Goal: Find specific page/section: Find specific page/section

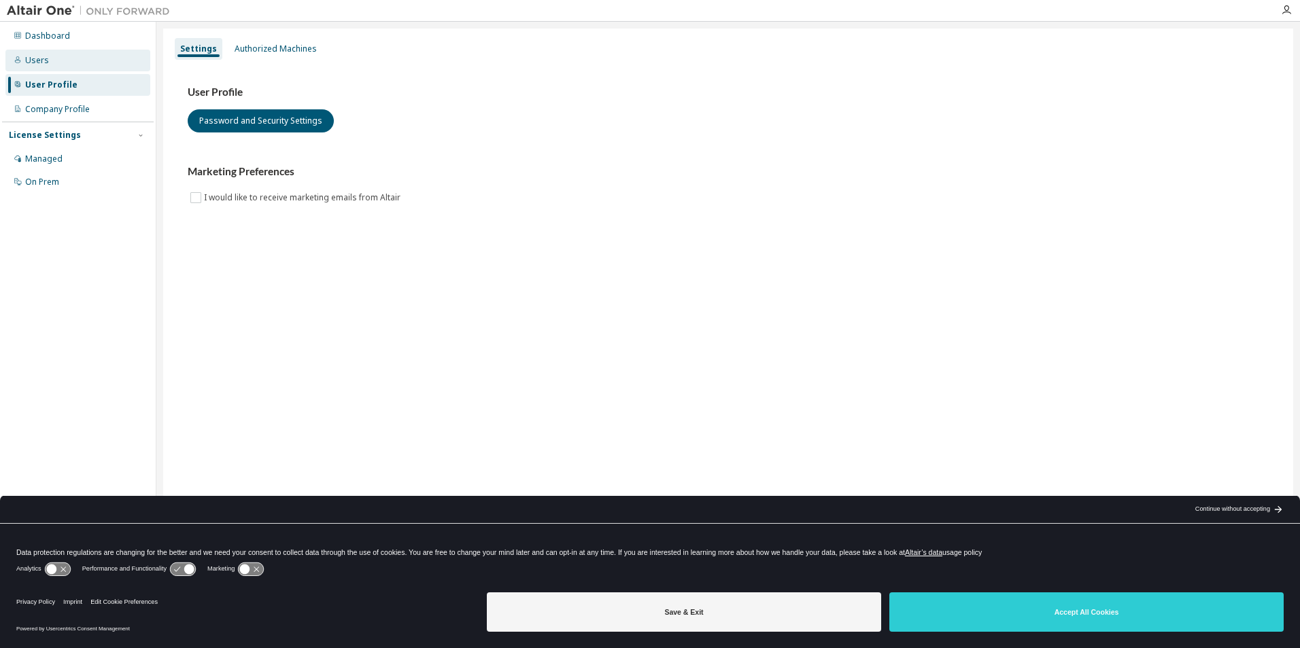
click at [43, 59] on div "Users" at bounding box center [37, 60] width 24 height 11
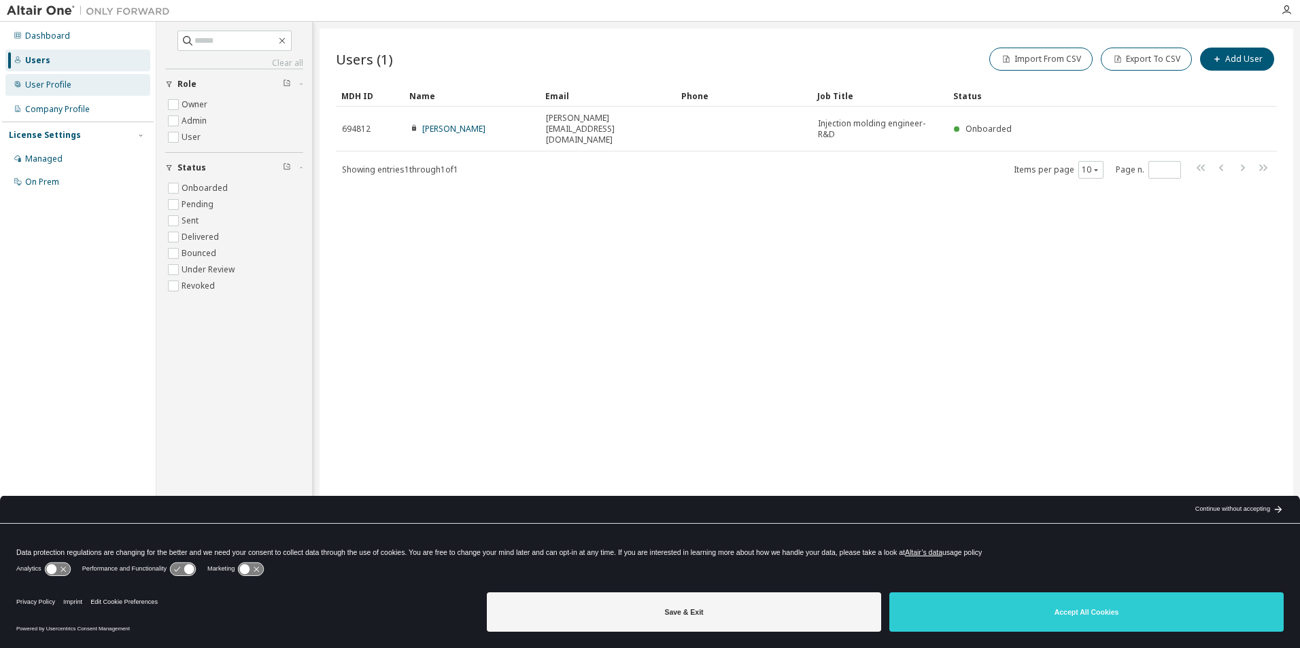
click at [50, 84] on div "User Profile" at bounding box center [48, 85] width 46 height 11
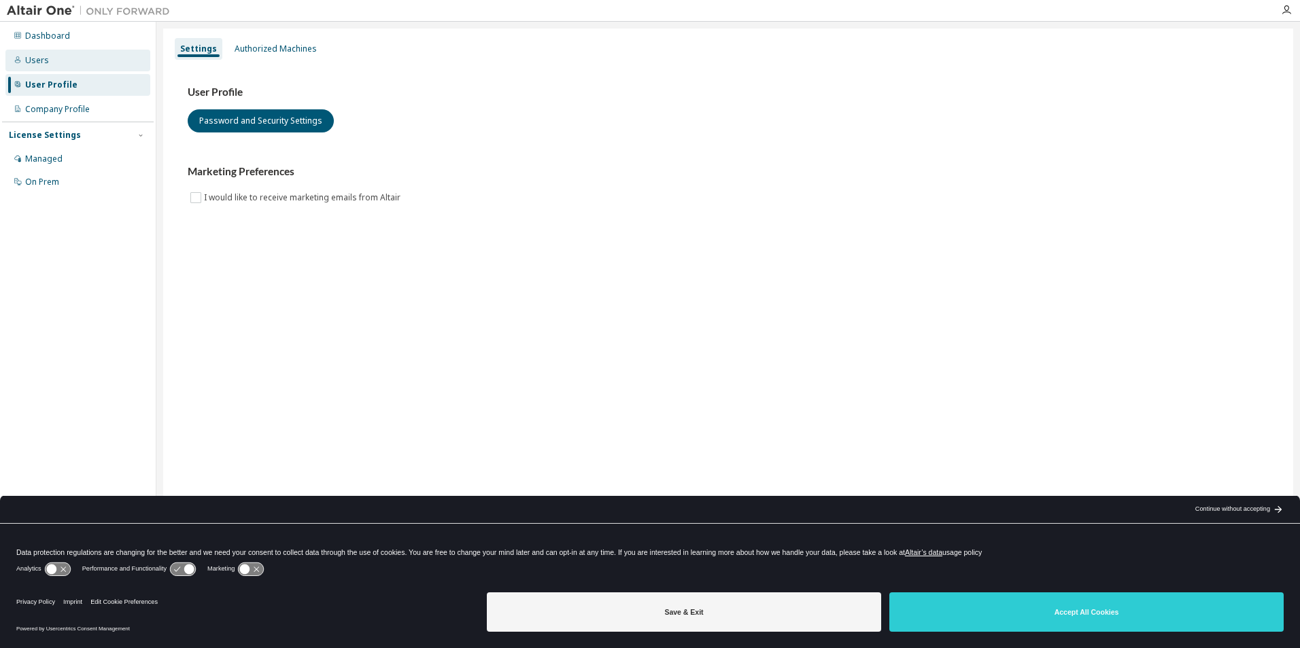
click at [54, 56] on div "Users" at bounding box center [77, 61] width 145 height 22
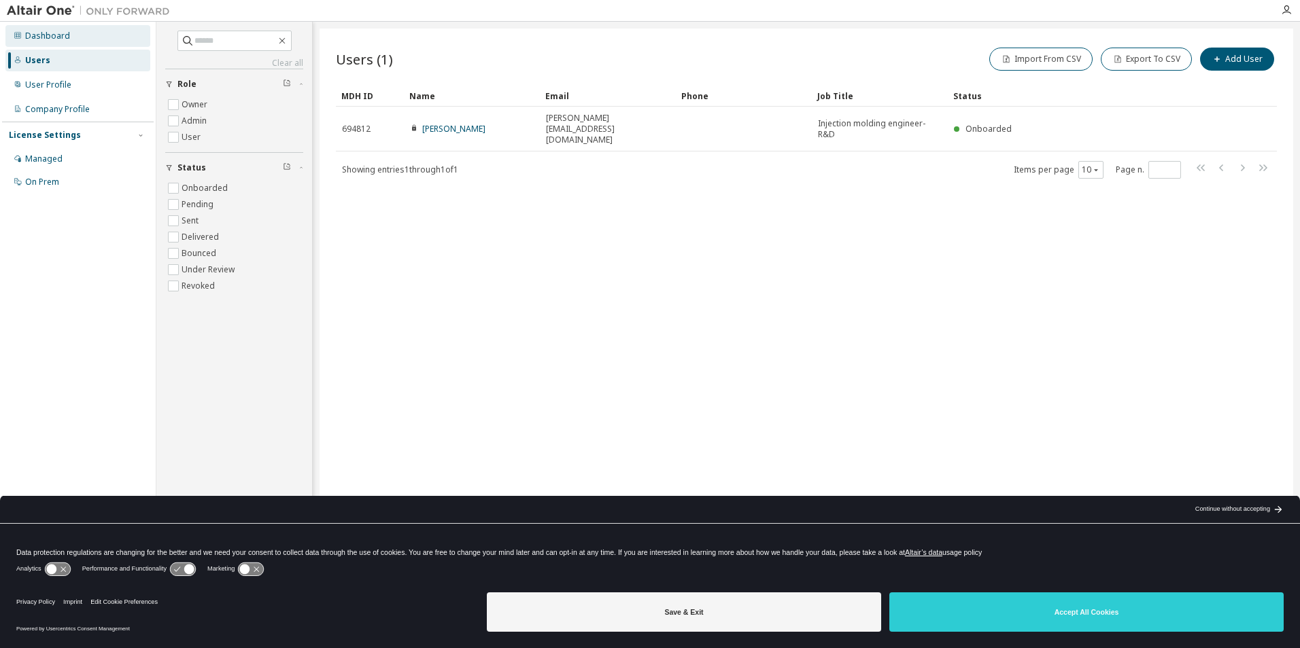
click at [52, 35] on div "Dashboard" at bounding box center [47, 36] width 45 height 11
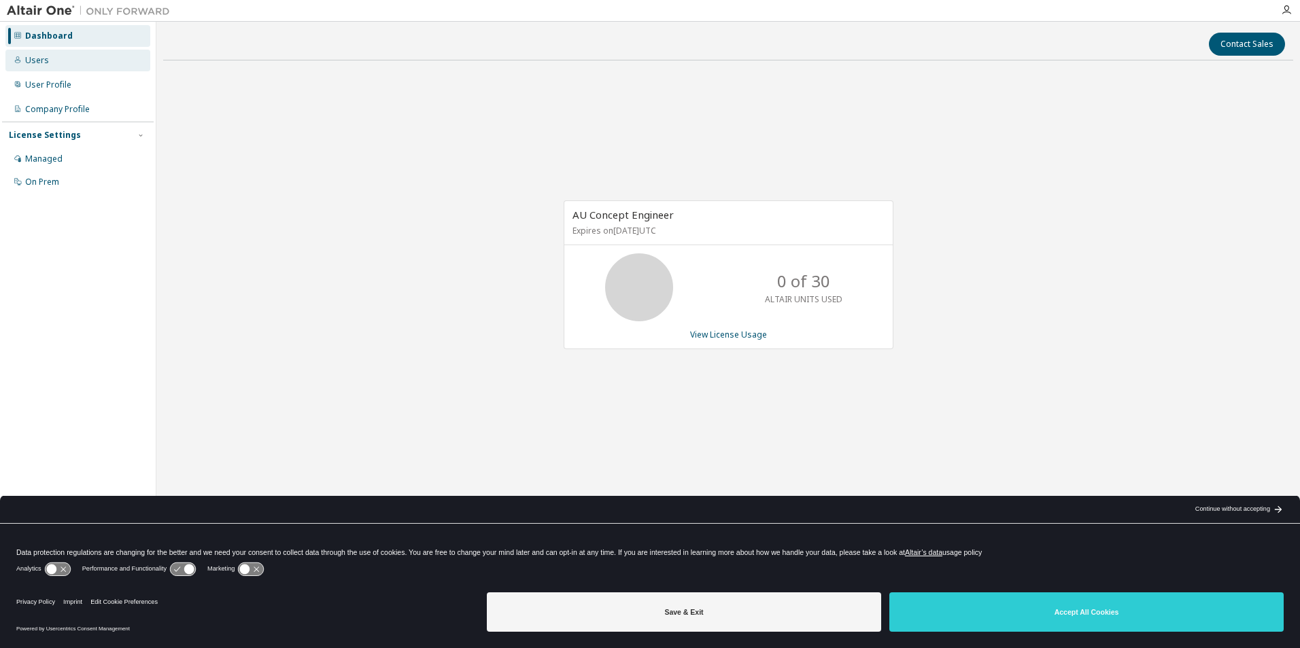
click at [51, 58] on div "Users" at bounding box center [77, 61] width 145 height 22
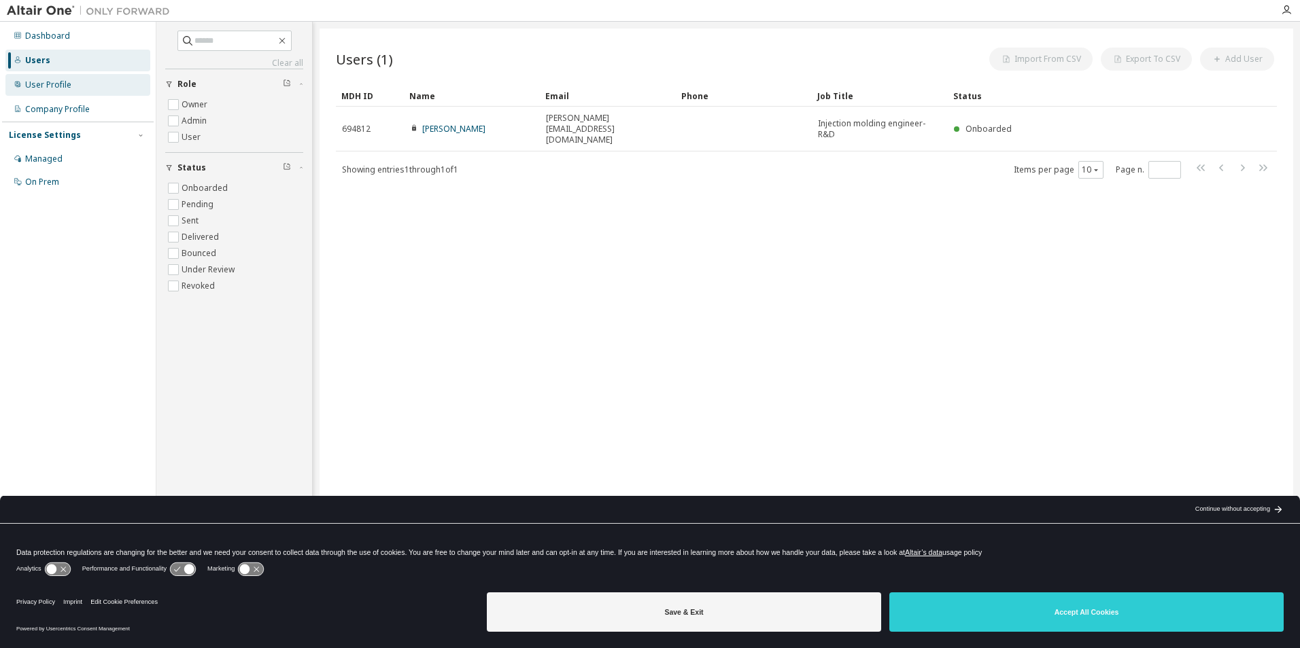
click at [50, 80] on div "User Profile" at bounding box center [48, 85] width 46 height 11
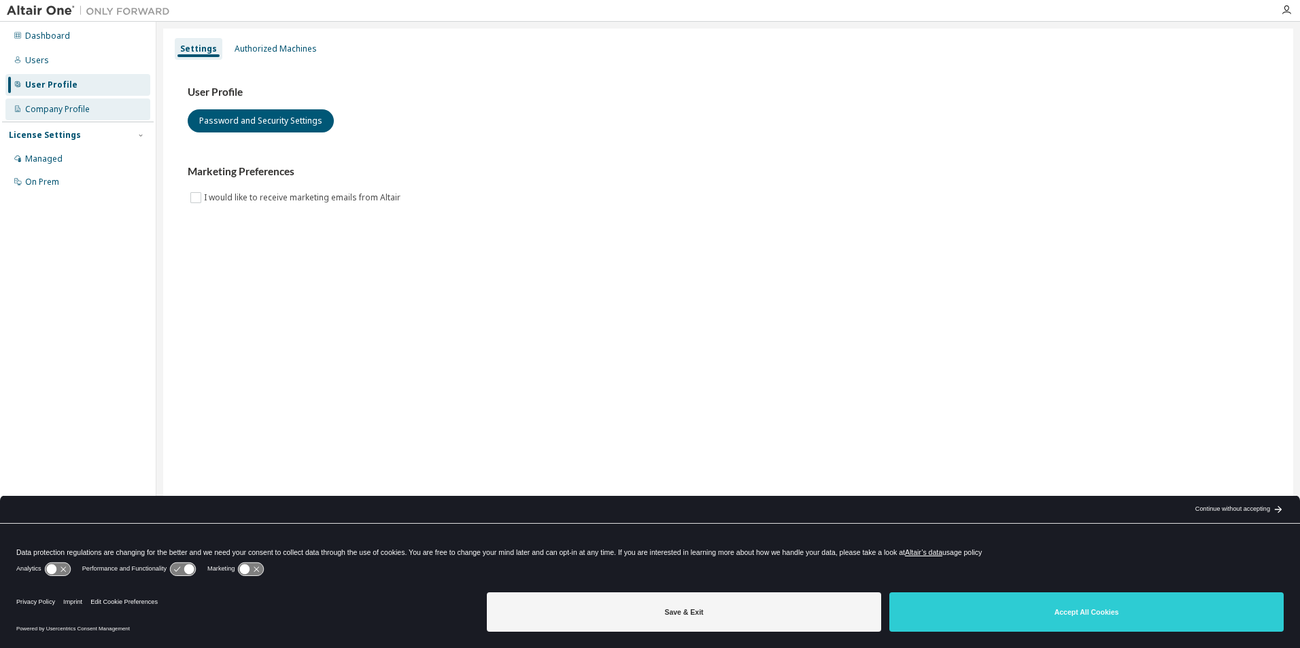
click at [52, 106] on div "Company Profile" at bounding box center [57, 109] width 65 height 11
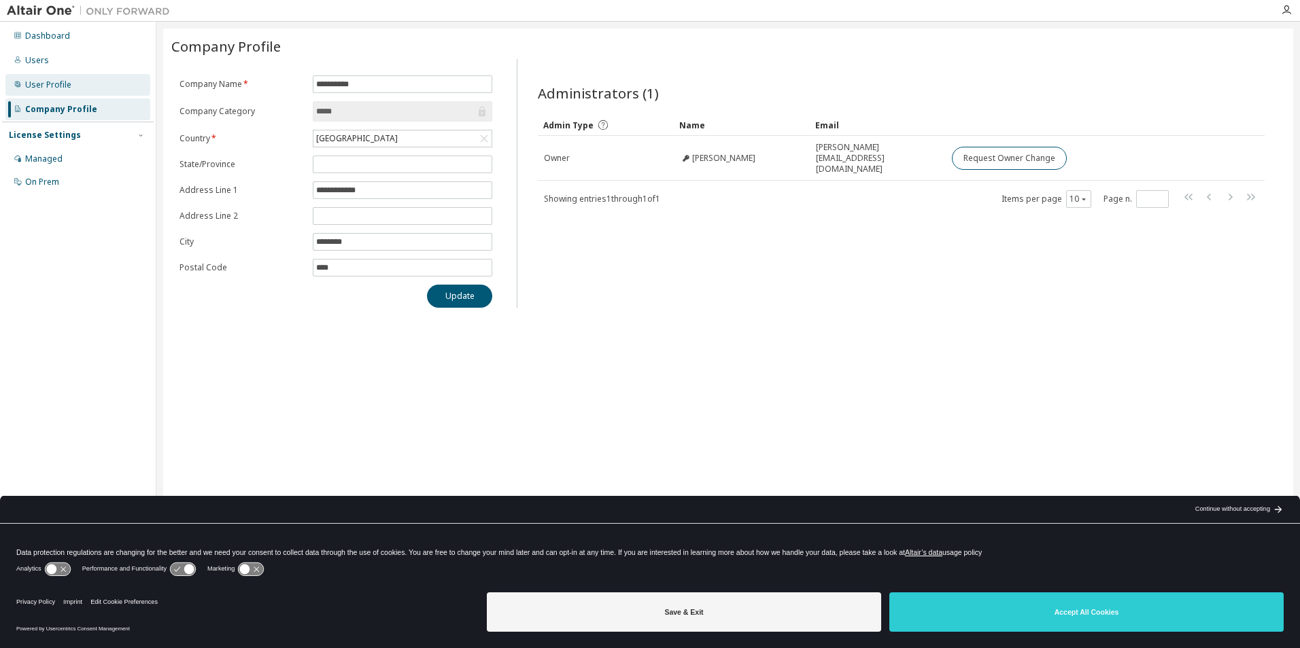
click at [63, 88] on div "User Profile" at bounding box center [48, 85] width 46 height 11
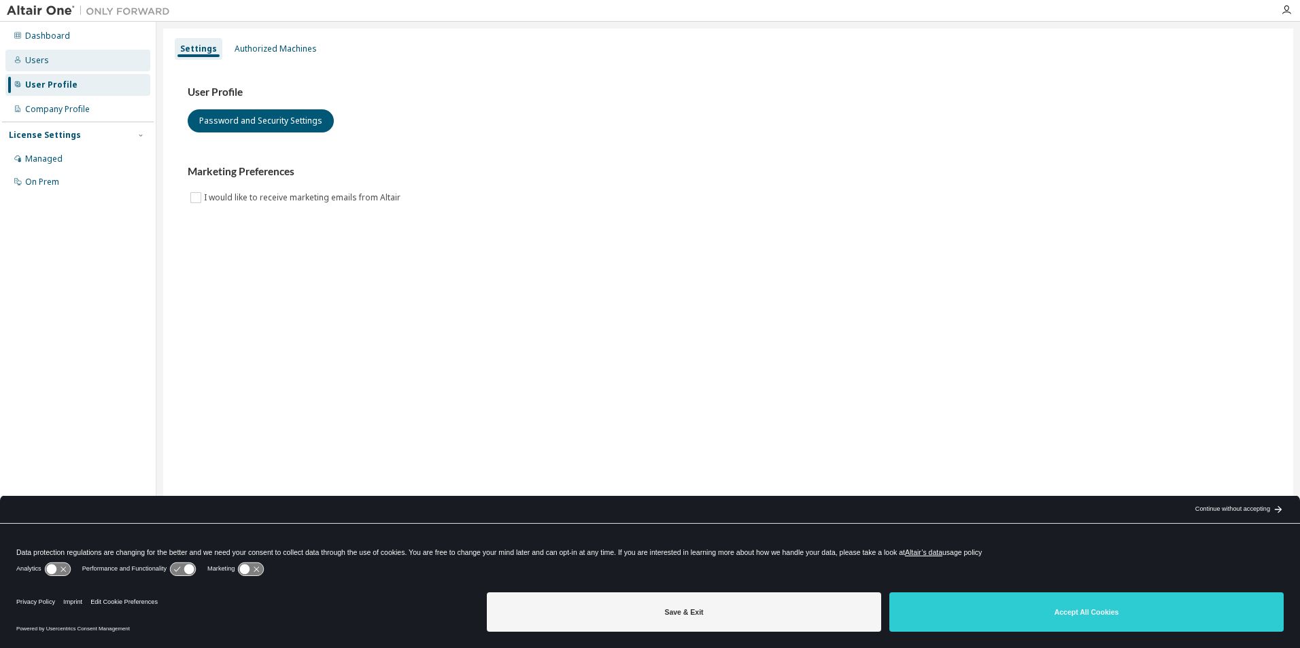
click at [57, 64] on div "Users" at bounding box center [77, 61] width 145 height 22
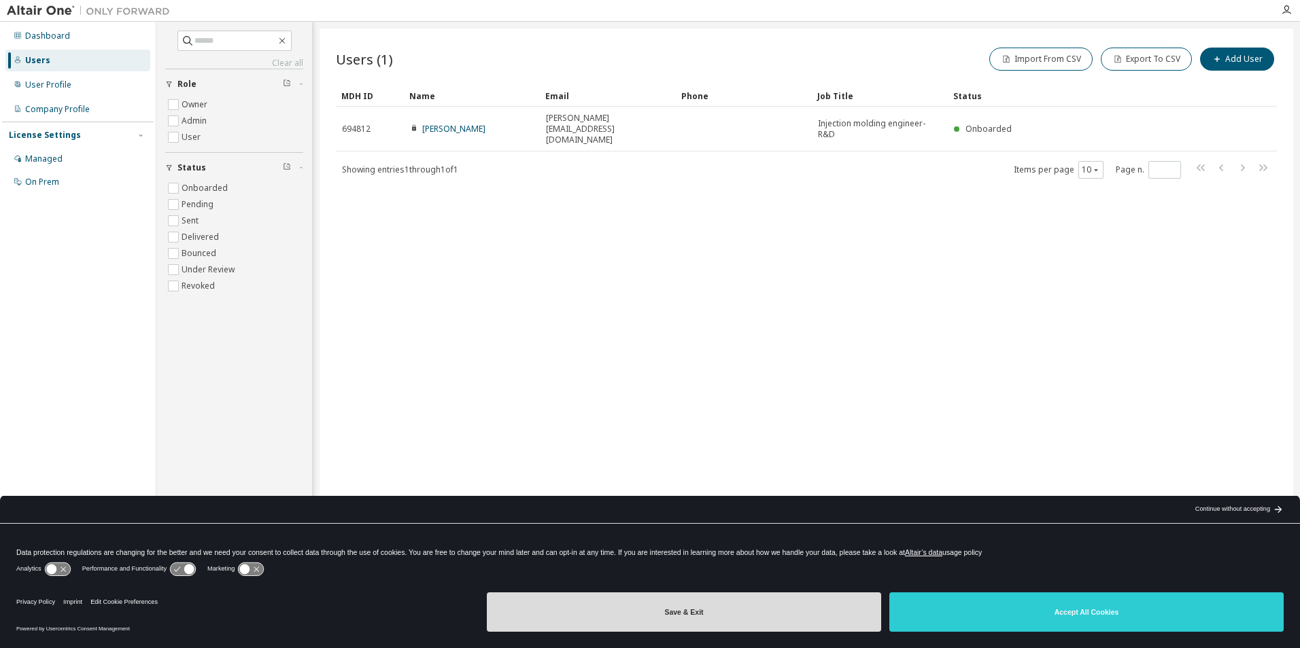
click at [782, 610] on button "Save & Exit" at bounding box center [684, 612] width 394 height 39
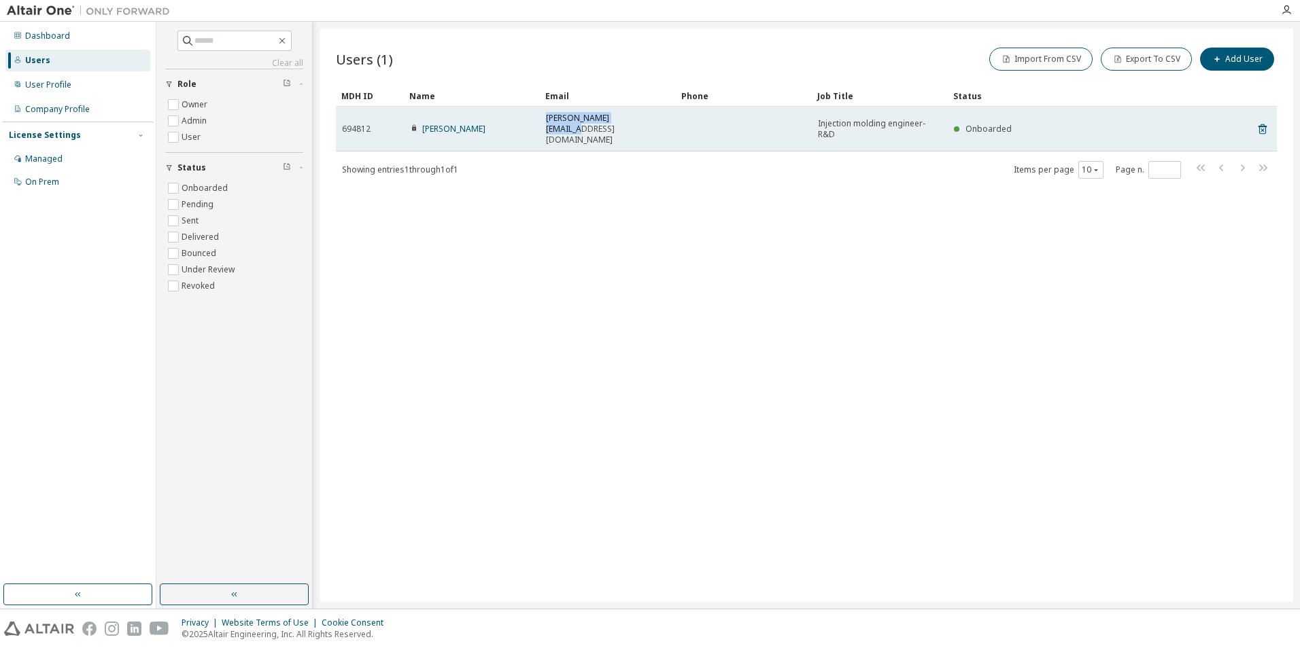
drag, startPoint x: 632, startPoint y: 124, endPoint x: 540, endPoint y: 120, distance: 92.5
click at [540, 120] on td "[PERSON_NAME][EMAIL_ADDRESS][DOMAIN_NAME]" at bounding box center [608, 129] width 136 height 45
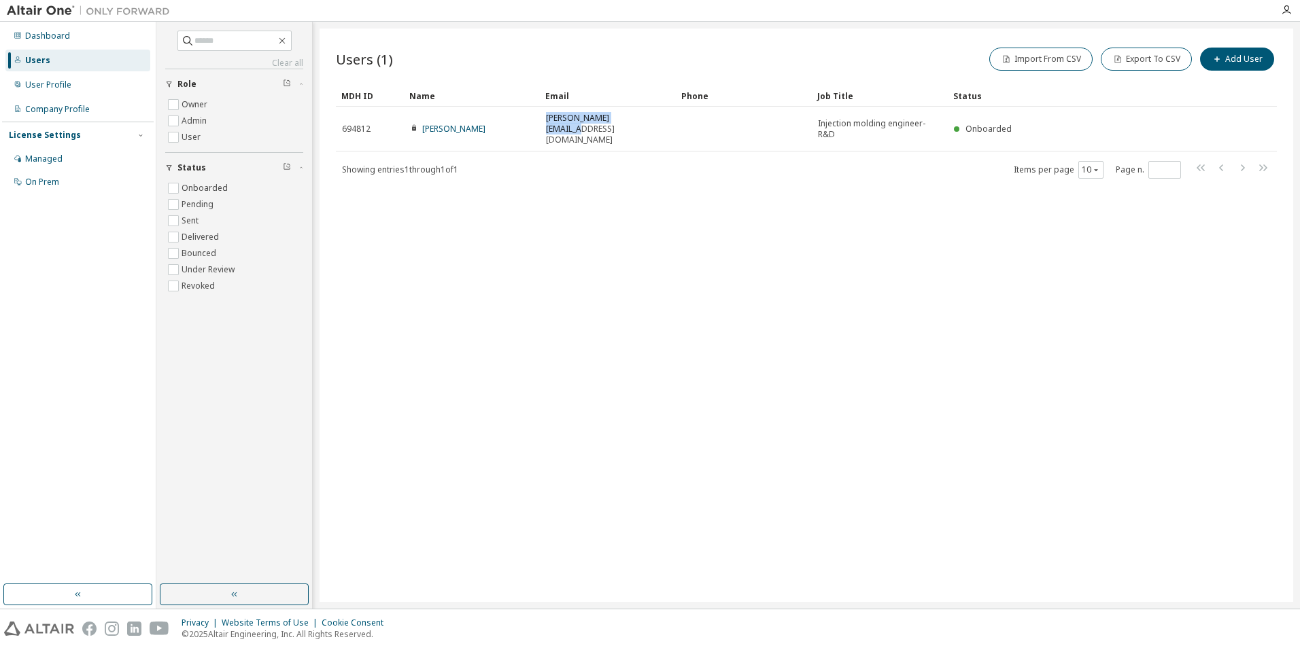
copy span "[PERSON_NAME][EMAIL_ADDRESS][DOMAIN_NAME]"
click at [621, 262] on div "Users (1) Import From CSV Export To CSV Add User Clear Load Save Save As Field …" at bounding box center [805, 316] width 973 height 574
drag, startPoint x: 450, startPoint y: 298, endPoint x: 629, endPoint y: 243, distance: 186.9
click at [629, 243] on div "Users (1) Import From CSV Export To CSV Add User Clear Load Save Save As Field …" at bounding box center [805, 316] width 973 height 574
